Goal: Information Seeking & Learning: Find specific page/section

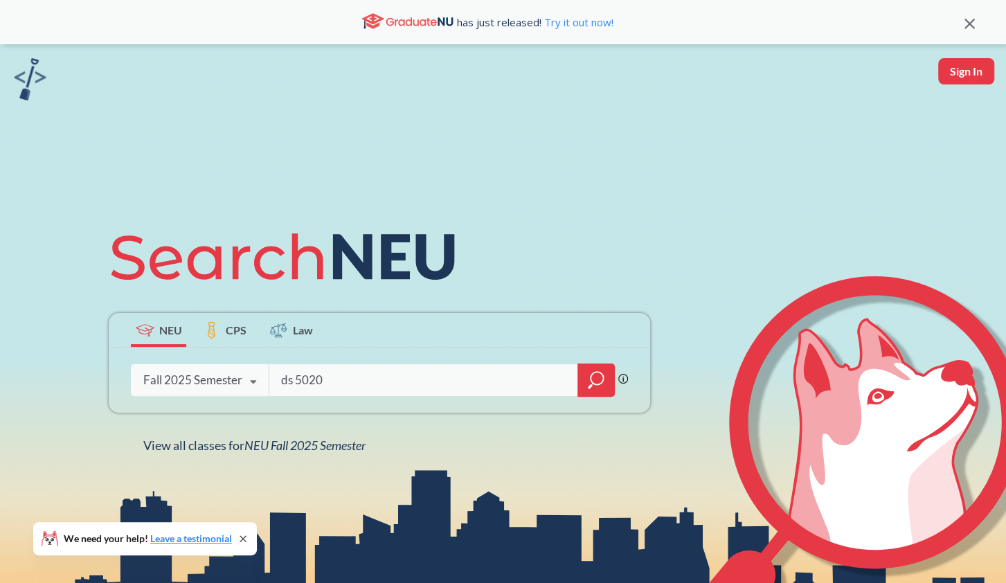
type input "ds 5020"
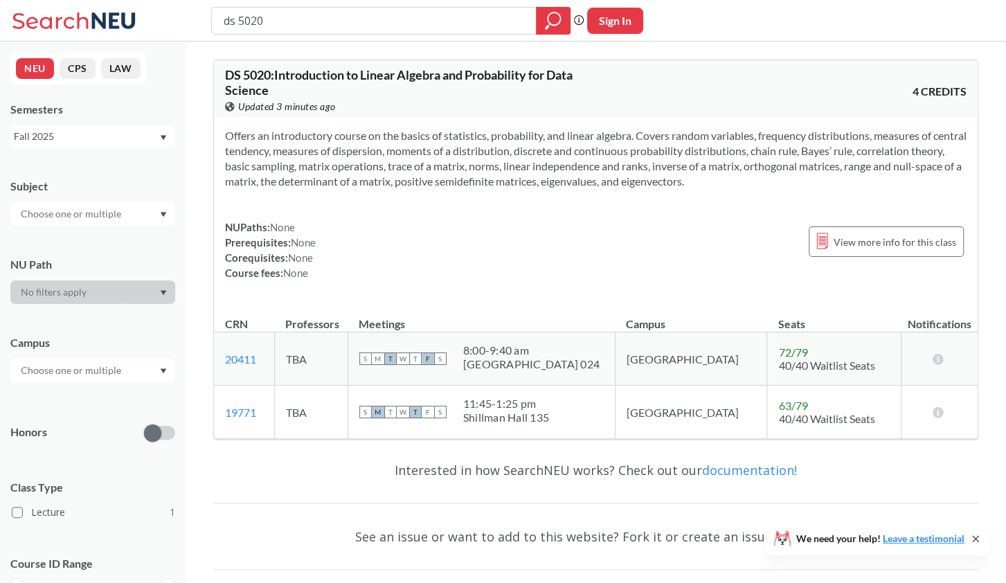
click at [306, 24] on input "ds 5020" at bounding box center [374, 21] width 304 height 24
type input "ds 5010"
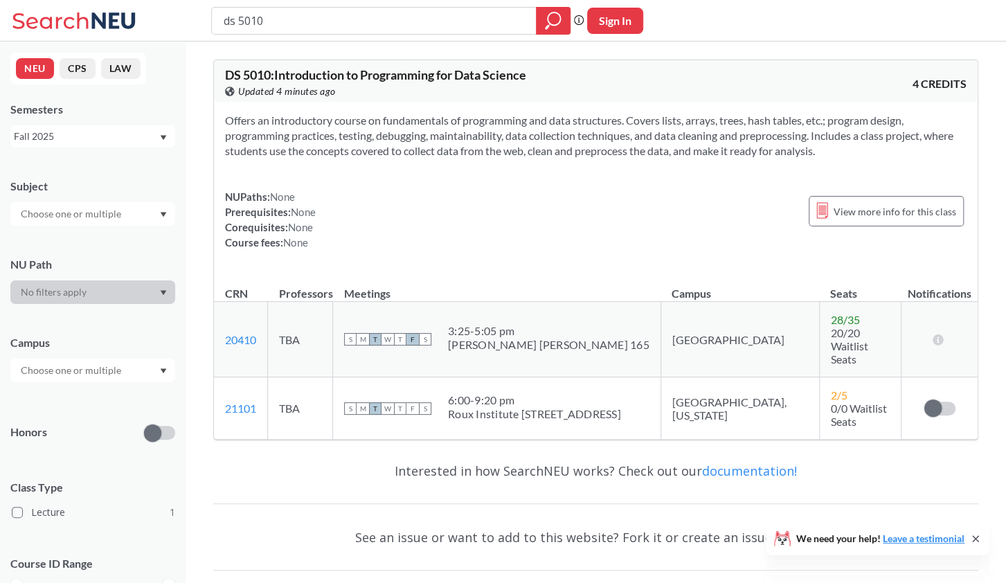
click at [150, 136] on div "Fall 2025" at bounding box center [86, 136] width 145 height 15
